Goal: Information Seeking & Learning: Learn about a topic

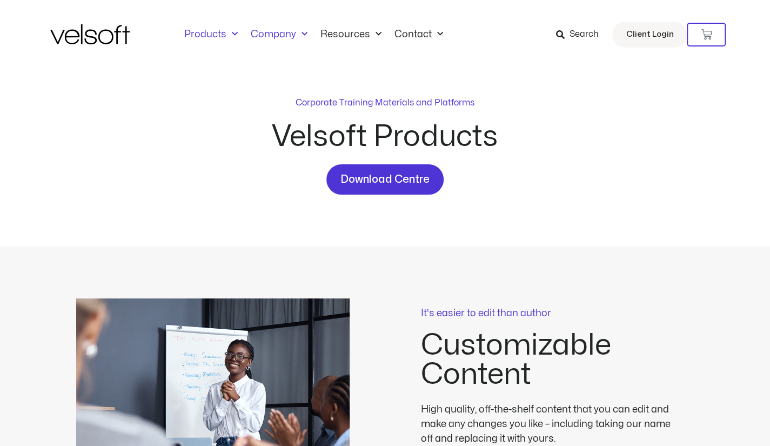
click at [292, 34] on link "Company" at bounding box center [279, 35] width 70 height 12
click at [298, 34] on span "Menu" at bounding box center [301, 34] width 11 height 18
click at [288, 62] on link "Inside Velsoft" at bounding box center [293, 65] width 70 height 25
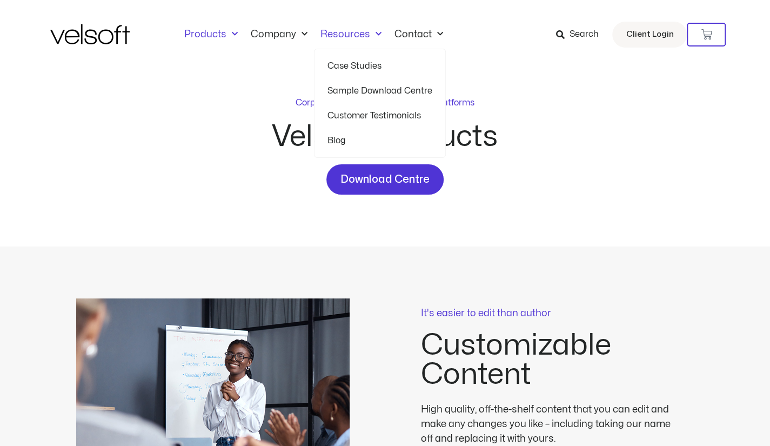
click at [360, 65] on link "Case Studies" at bounding box center [379, 65] width 105 height 25
